Goal: Information Seeking & Learning: Understand process/instructions

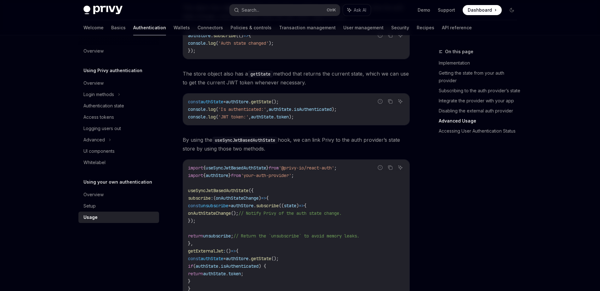
scroll to position [960, 0]
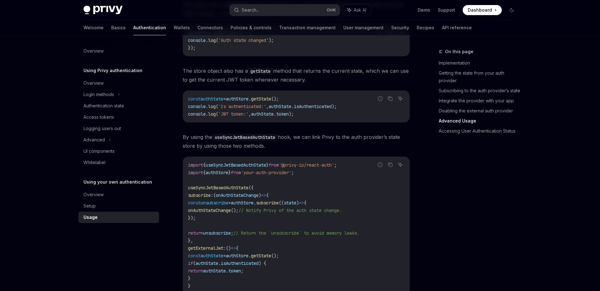
click at [308, 200] on code "import { useSyncJwtBasedAuthState } from '@privy-io/react-auth' ; import { auth…" at bounding box center [296, 229] width 217 height 136
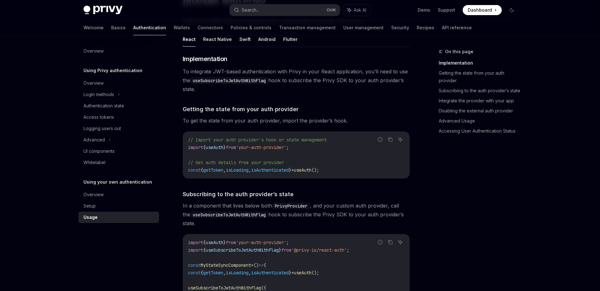
scroll to position [0, 0]
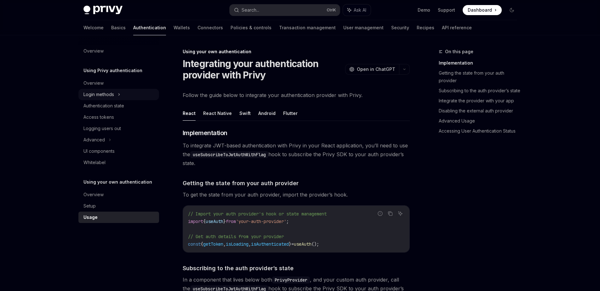
click at [120, 96] on icon at bounding box center [119, 95] width 3 height 8
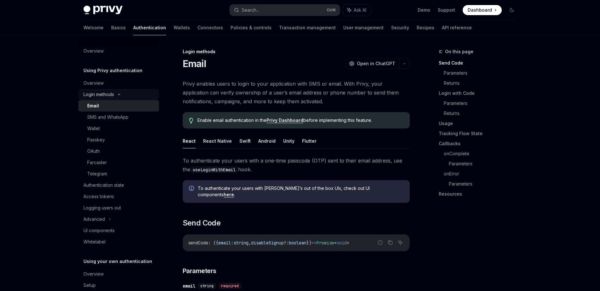
click at [114, 96] on div "Login methods" at bounding box center [99, 95] width 31 height 8
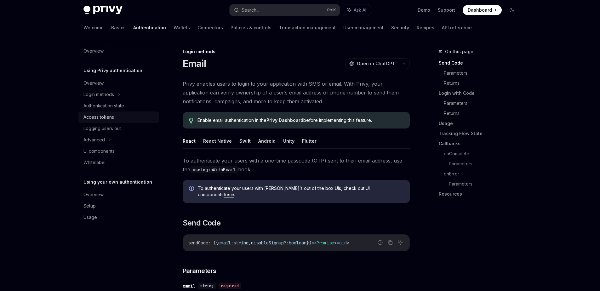
click at [110, 119] on div "Access tokens" at bounding box center [99, 117] width 31 height 8
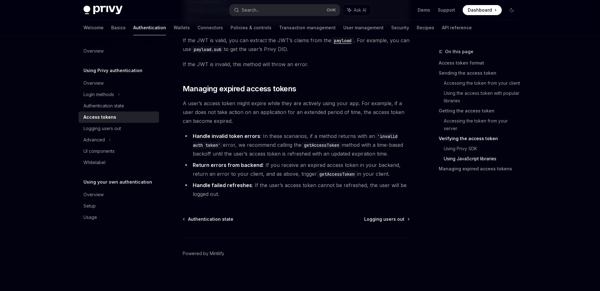
scroll to position [1626, 0]
click at [110, 74] on h5 "Using Privy authentication" at bounding box center [113, 71] width 59 height 8
click at [117, 72] on h5 "Using Privy authentication" at bounding box center [113, 71] width 59 height 8
click at [94, 81] on div "Overview" at bounding box center [94, 83] width 20 height 8
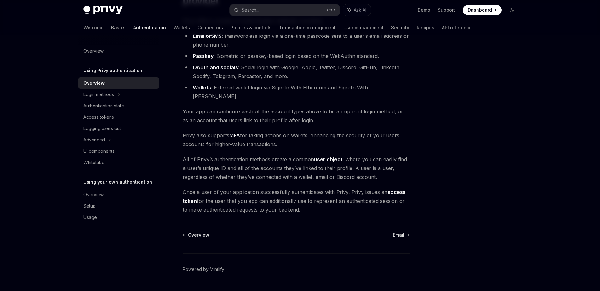
scroll to position [76, 0]
click at [109, 114] on div "Access tokens" at bounding box center [99, 117] width 31 height 8
type textarea "*"
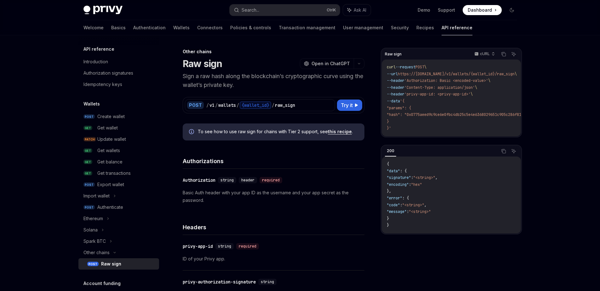
scroll to position [237, 0]
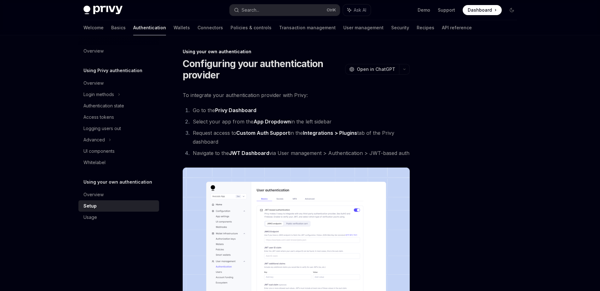
scroll to position [307, 0]
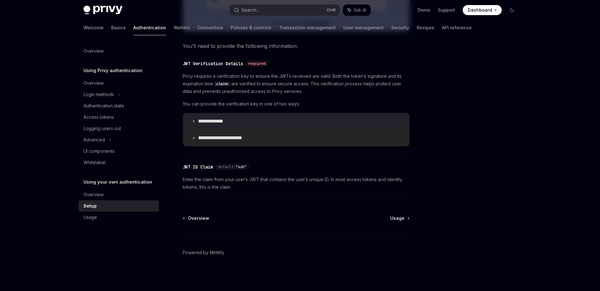
click at [223, 139] on p "**********" at bounding box center [225, 138] width 54 height 6
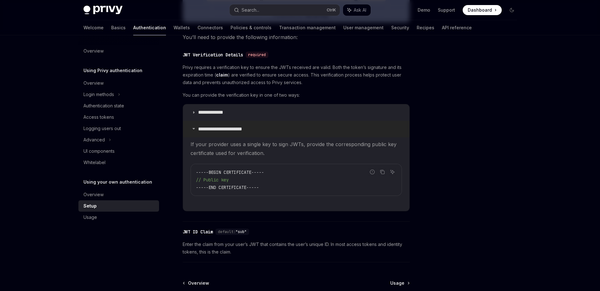
click at [223, 132] on p "**********" at bounding box center [225, 129] width 54 height 6
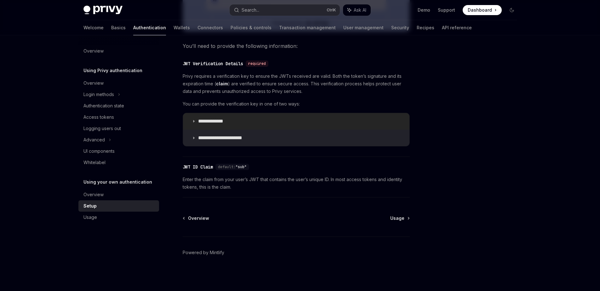
click at [212, 125] on summary "**********" at bounding box center [296, 121] width 227 height 16
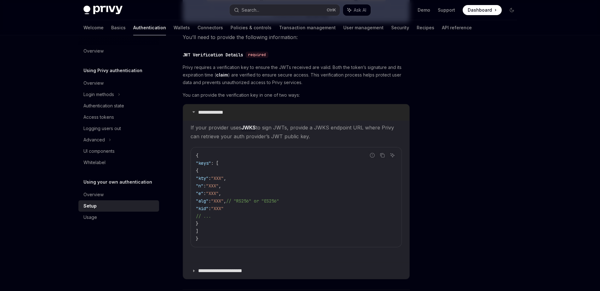
click at [212, 121] on summary "**********" at bounding box center [296, 112] width 227 height 16
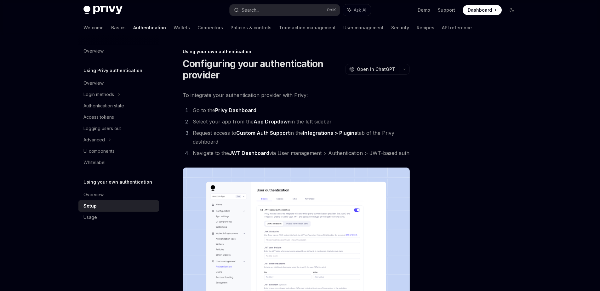
drag, startPoint x: 255, startPoint y: 119, endPoint x: 335, endPoint y: 120, distance: 80.1
click at [335, 120] on li "Select your app from the App Dropdown in the left sidebar" at bounding box center [300, 121] width 219 height 9
drag, startPoint x: 250, startPoint y: 132, endPoint x: 365, endPoint y: 136, distance: 115.1
click at [365, 136] on li "Request access to Custom Auth Support in the Integrations > Plugins tab of the …" at bounding box center [300, 138] width 219 height 18
click at [209, 115] on ol "Go to the Privy Dashboard Select your app from the App Dropdown in the left sid…" at bounding box center [296, 132] width 227 height 52
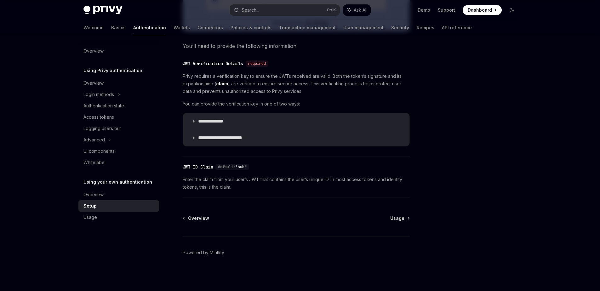
scroll to position [307, 0]
click at [397, 222] on div "Overview Usage Powered by Mintlify" at bounding box center [296, 253] width 227 height 76
click at [116, 194] on div "Overview" at bounding box center [120, 195] width 72 height 8
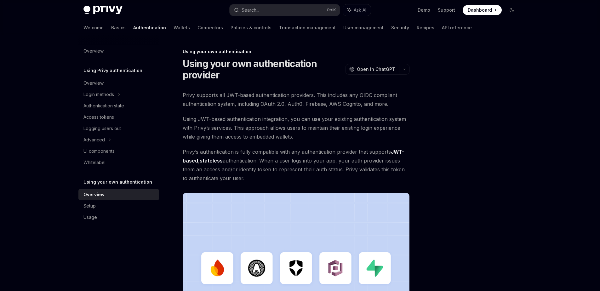
drag, startPoint x: 210, startPoint y: 90, endPoint x: 338, endPoint y: 179, distance: 156.2
click at [338, 179] on div "Using your own authentication Using your own authentication provider OpenAI Ope…" at bounding box center [237, 248] width 348 height 401
click at [338, 179] on span "Privy’s authentication is fully compatible with any authentication provider tha…" at bounding box center [296, 165] width 227 height 35
click at [301, 198] on img at bounding box center [296, 274] width 227 height 162
click at [102, 216] on div "Usage" at bounding box center [120, 218] width 72 height 8
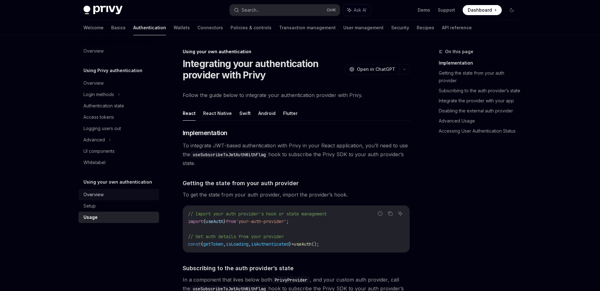
click at [101, 195] on div "Overview" at bounding box center [94, 195] width 20 height 8
type textarea "*"
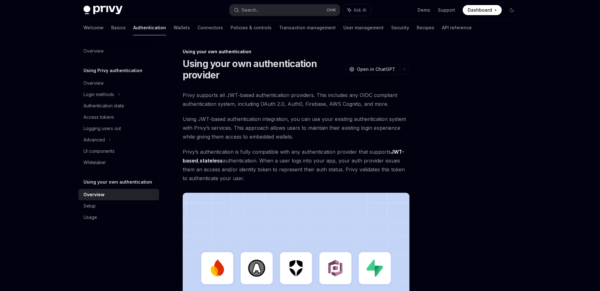
click at [464, 103] on div at bounding box center [474, 169] width 96 height 243
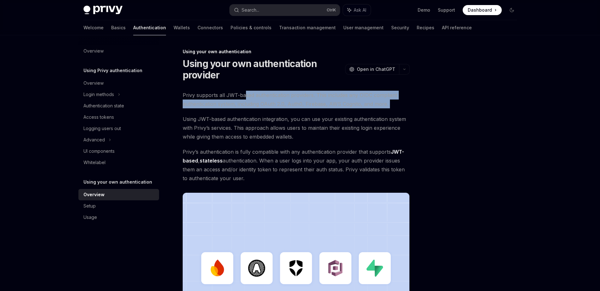
drag, startPoint x: 246, startPoint y: 94, endPoint x: 400, endPoint y: 111, distance: 155.1
click at [400, 111] on div "Privy supports all JWT-based authentication providers. This includes any OIDC c…" at bounding box center [296, 223] width 227 height 264
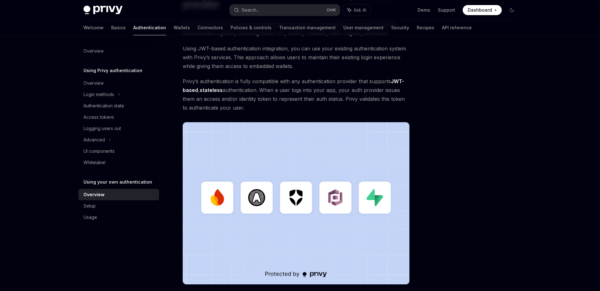
scroll to position [86, 0]
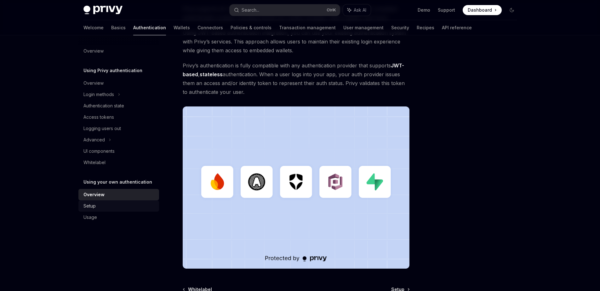
click at [106, 208] on div "Setup" at bounding box center [120, 206] width 72 height 8
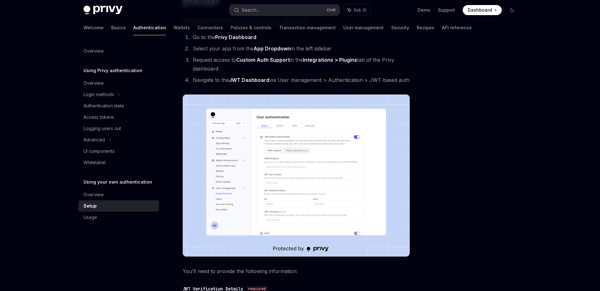
scroll to position [78, 0]
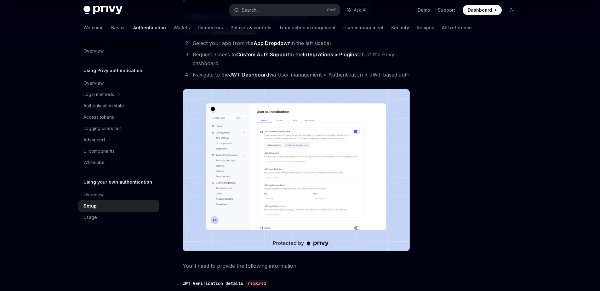
click at [303, 189] on img at bounding box center [296, 170] width 227 height 162
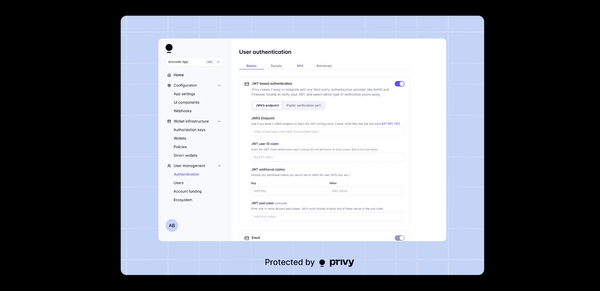
click at [328, 156] on img at bounding box center [303, 146] width 364 height 260
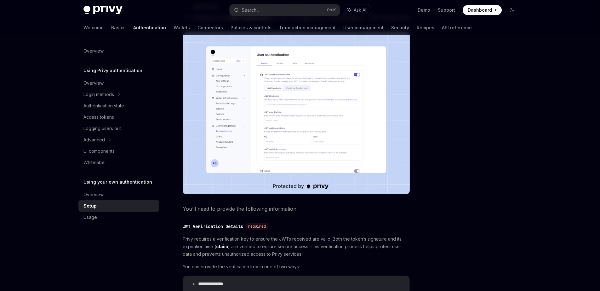
scroll to position [188, 0]
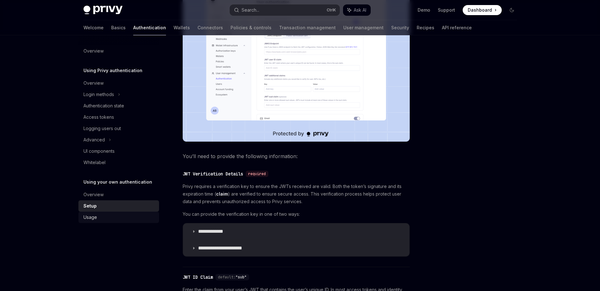
click at [122, 219] on div "Usage" at bounding box center [120, 218] width 72 height 8
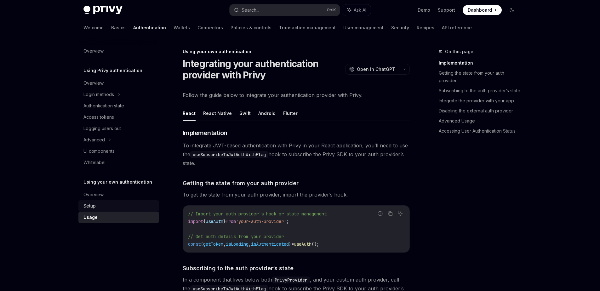
click at [104, 203] on div "Setup" at bounding box center [120, 206] width 72 height 8
type textarea "*"
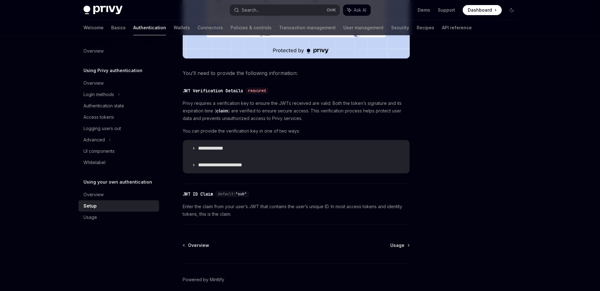
scroll to position [271, 0]
click at [196, 156] on summary "**********" at bounding box center [296, 149] width 227 height 16
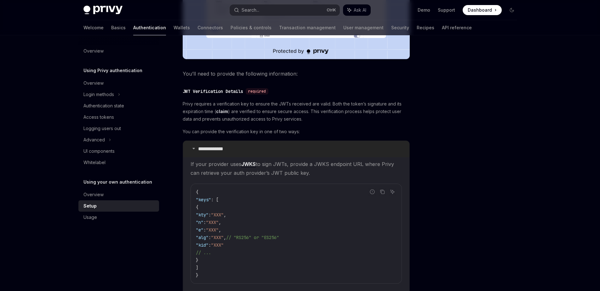
click at [196, 156] on summary "**********" at bounding box center [296, 149] width 227 height 16
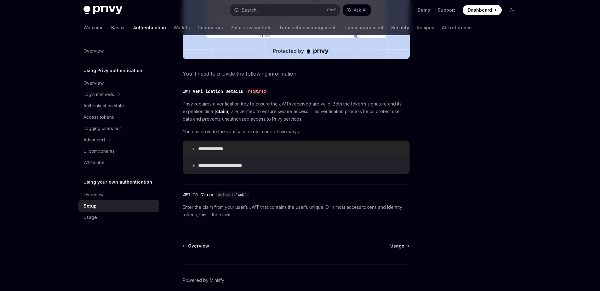
click at [196, 156] on summary "**********" at bounding box center [296, 149] width 227 height 16
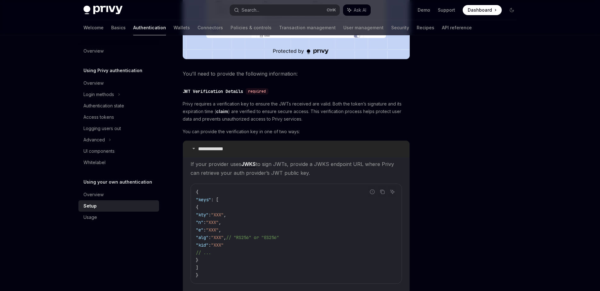
click at [196, 156] on summary "**********" at bounding box center [296, 149] width 227 height 16
